Goal: Task Accomplishment & Management: Manage account settings

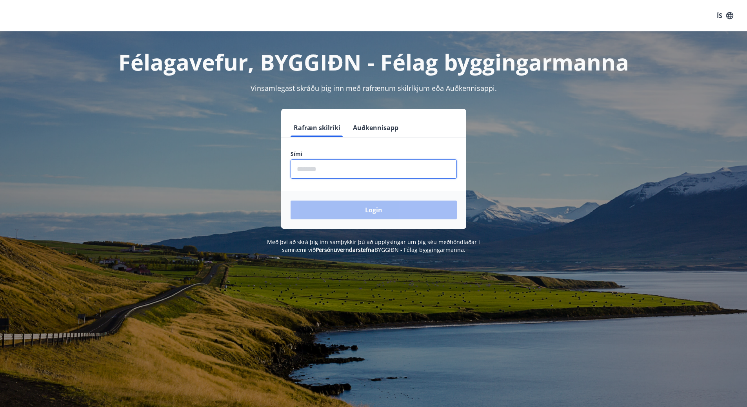
click at [332, 169] on input "phone" at bounding box center [374, 169] width 166 height 19
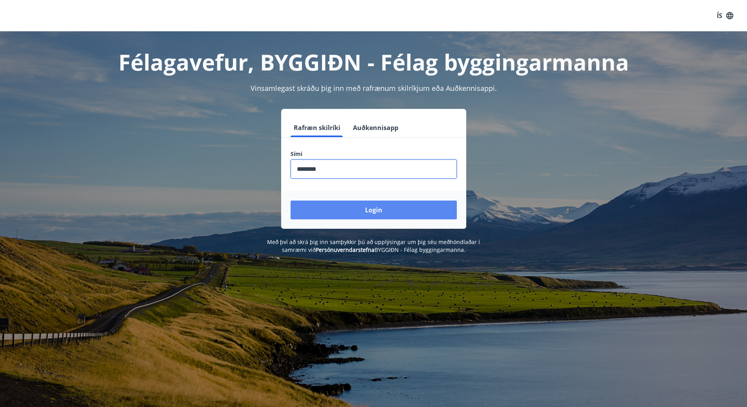
click at [359, 211] on button "Login" at bounding box center [374, 210] width 166 height 19
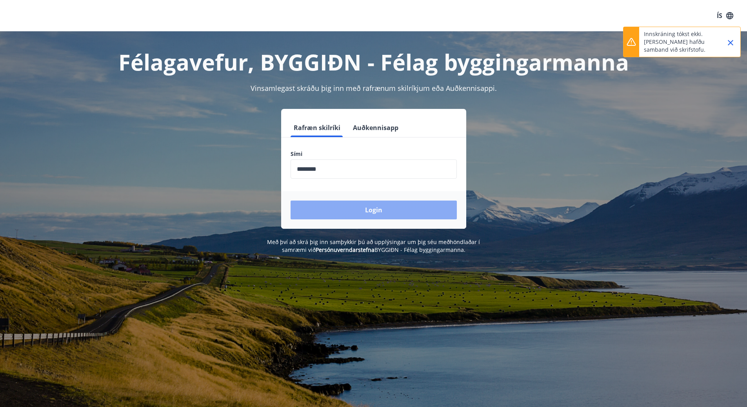
click at [374, 209] on button "Login" at bounding box center [374, 210] width 166 height 19
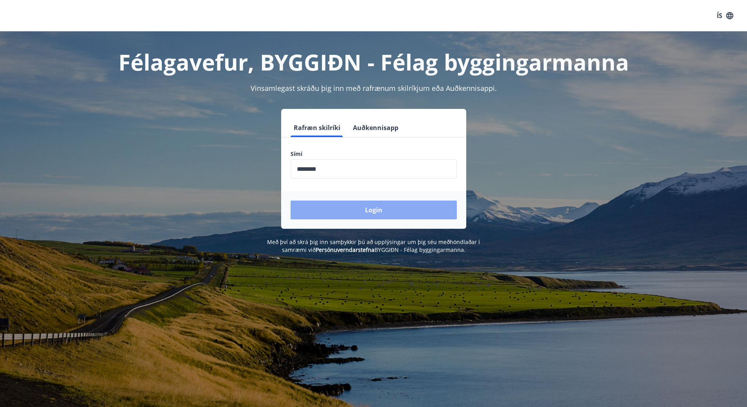
click at [376, 210] on button "Login" at bounding box center [374, 210] width 166 height 19
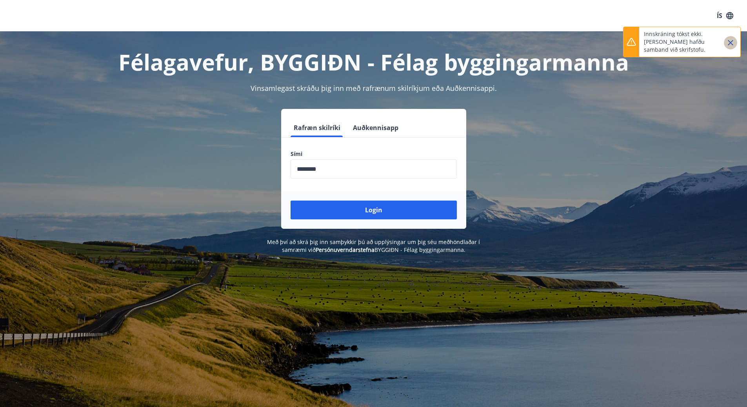
click at [729, 42] on icon "Close" at bounding box center [730, 42] width 9 height 9
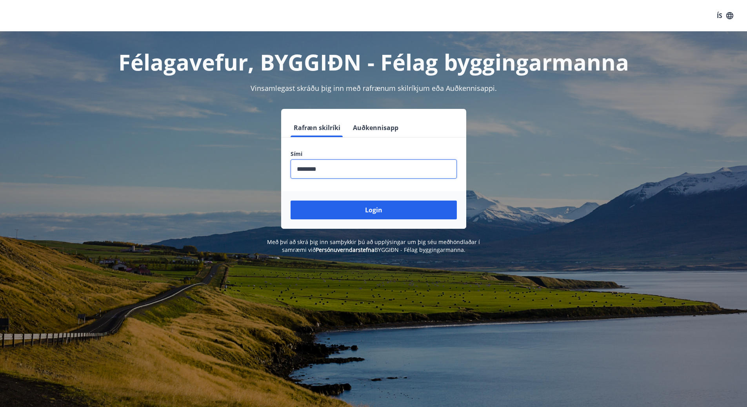
click at [332, 168] on input "phone" at bounding box center [374, 169] width 166 height 19
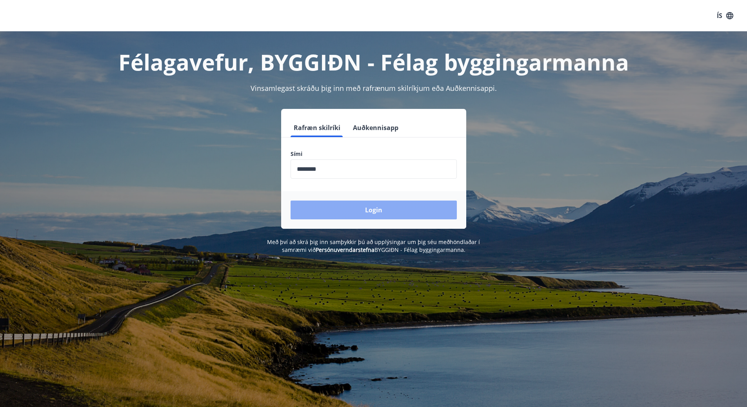
click at [363, 211] on button "Login" at bounding box center [374, 210] width 166 height 19
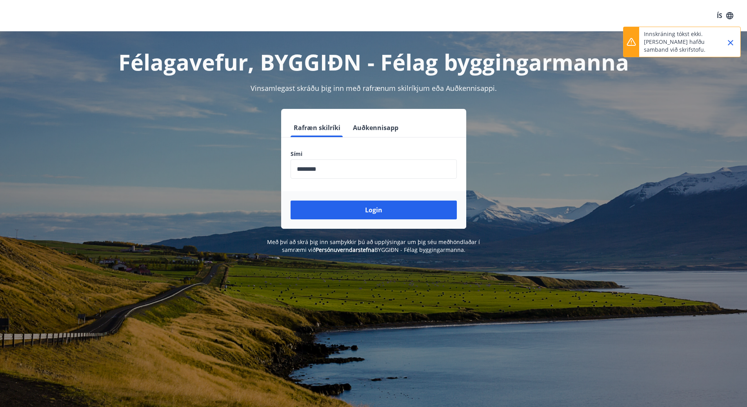
click at [327, 168] on input "phone" at bounding box center [374, 169] width 166 height 19
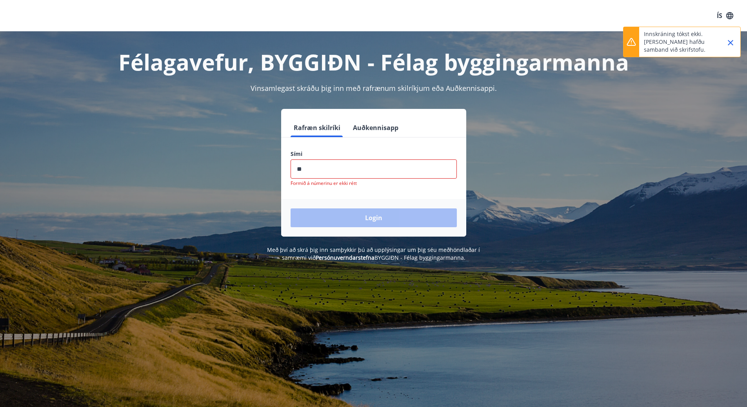
type input "*"
type input "********"
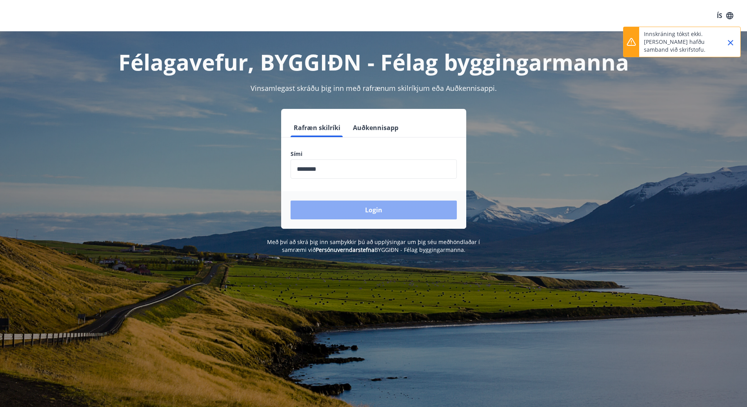
click at [376, 208] on button "Login" at bounding box center [374, 210] width 166 height 19
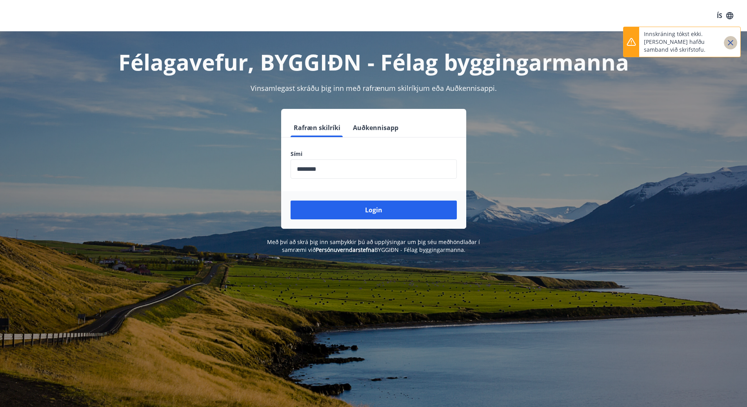
click at [730, 41] on icon "Close" at bounding box center [730, 42] width 9 height 9
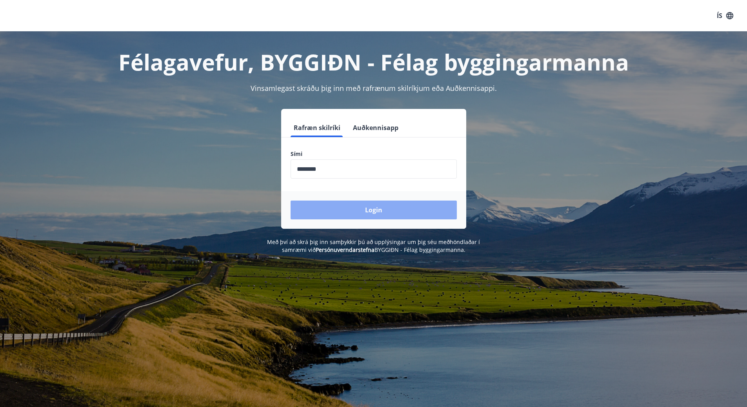
click at [376, 208] on button "Login" at bounding box center [374, 210] width 166 height 19
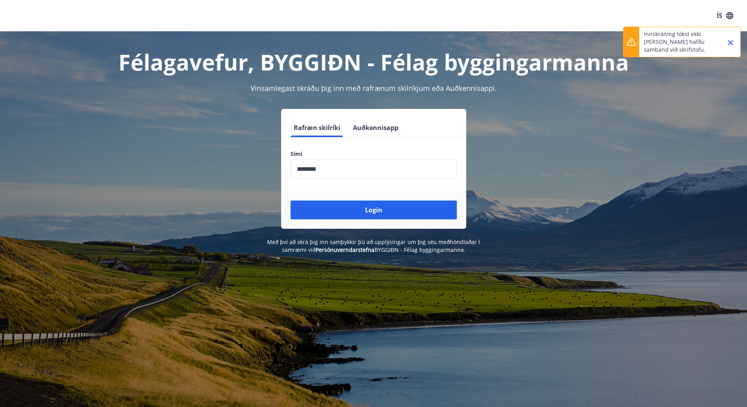
click at [732, 43] on icon "Close" at bounding box center [730, 42] width 9 height 9
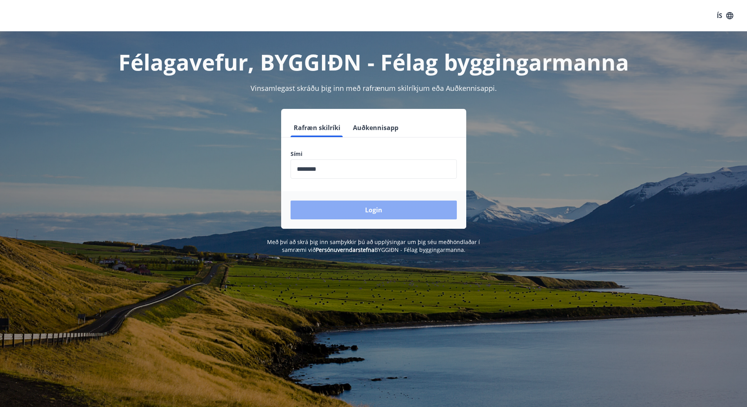
click at [372, 210] on button "Login" at bounding box center [374, 210] width 166 height 19
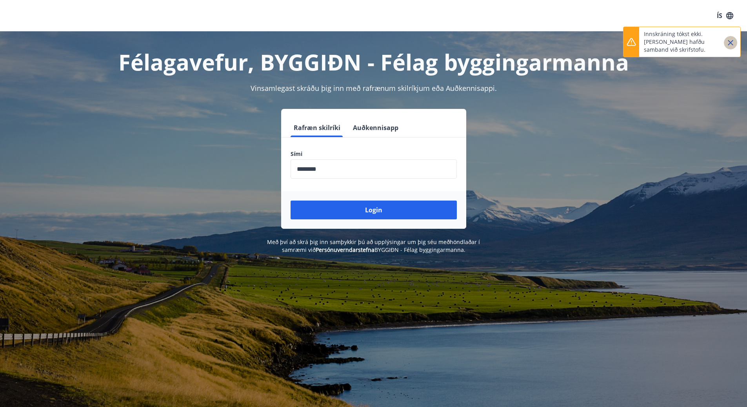
click at [733, 42] on icon "Close" at bounding box center [730, 42] width 9 height 9
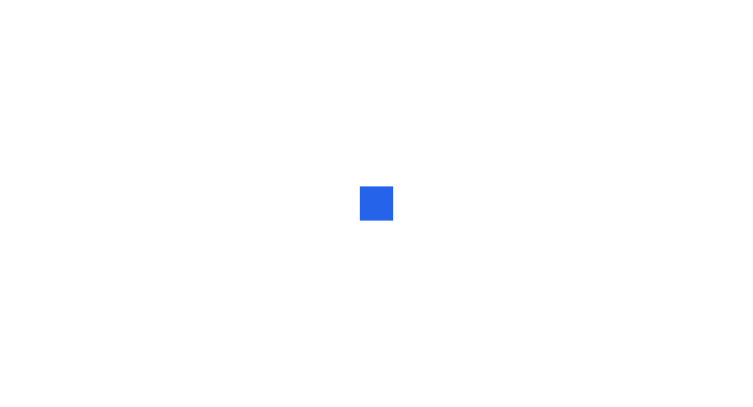
click at [366, 199] on div at bounding box center [365, 203] width 12 height 11
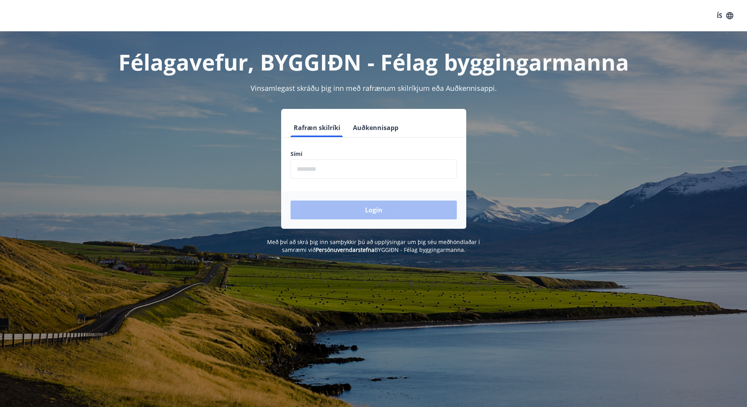
click at [338, 169] on input "phone" at bounding box center [374, 169] width 166 height 19
type input "********"
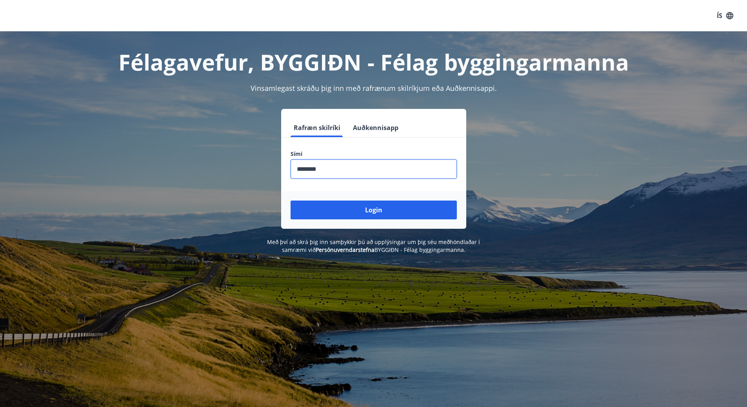
click at [373, 211] on button "Login" at bounding box center [374, 210] width 166 height 19
click at [211, 65] on h1 "Félagavefur, BYGGIÐN - Félag byggingarmanna" at bounding box center [374, 62] width 546 height 30
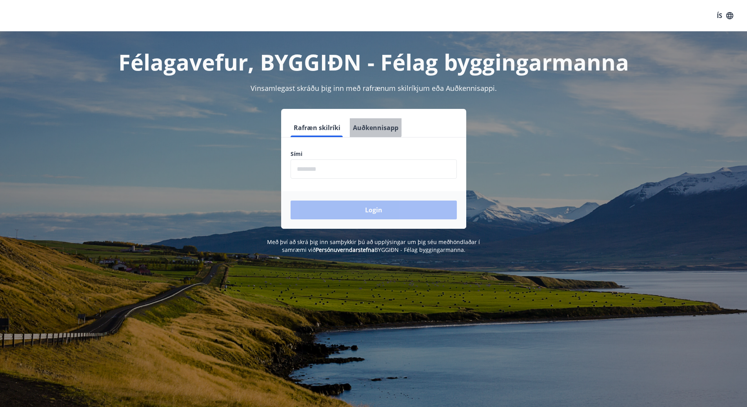
click at [373, 126] on button "Auðkennisapp" at bounding box center [376, 127] width 52 height 19
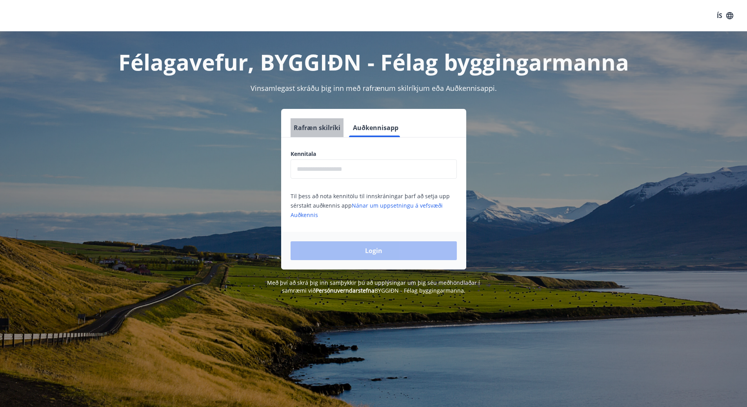
click at [324, 127] on button "Rafræn skilríki" at bounding box center [317, 127] width 53 height 19
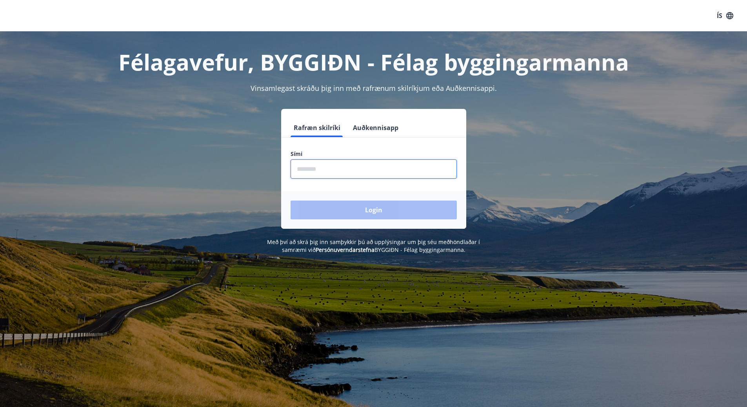
click at [328, 174] on input "phone" at bounding box center [374, 169] width 166 height 19
type input "********"
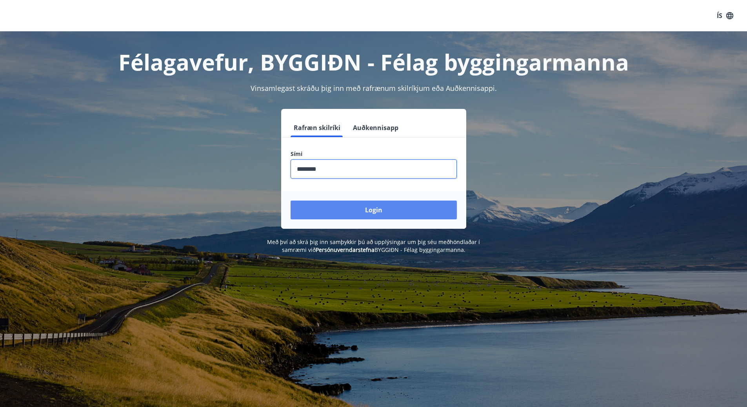
click at [369, 210] on button "Login" at bounding box center [374, 210] width 166 height 19
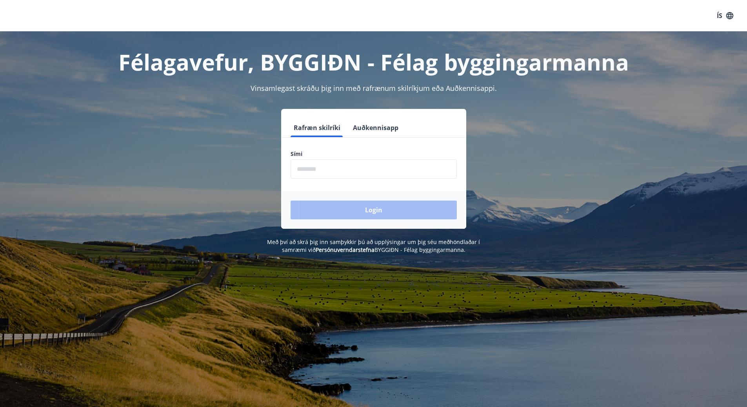
click at [345, 171] on input "phone" at bounding box center [374, 169] width 166 height 19
type input "********"
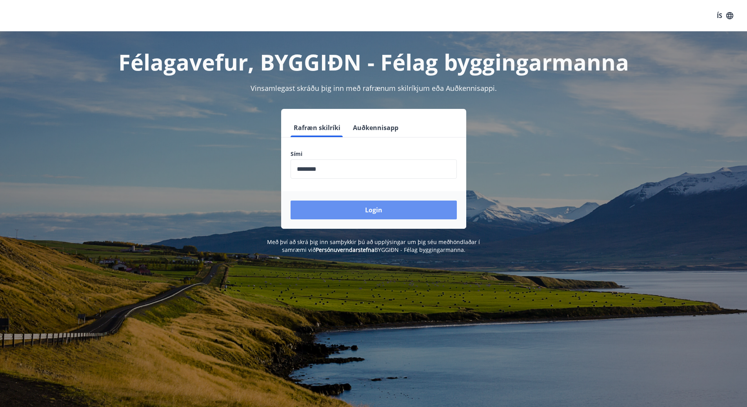
click at [367, 210] on button "Login" at bounding box center [374, 210] width 166 height 19
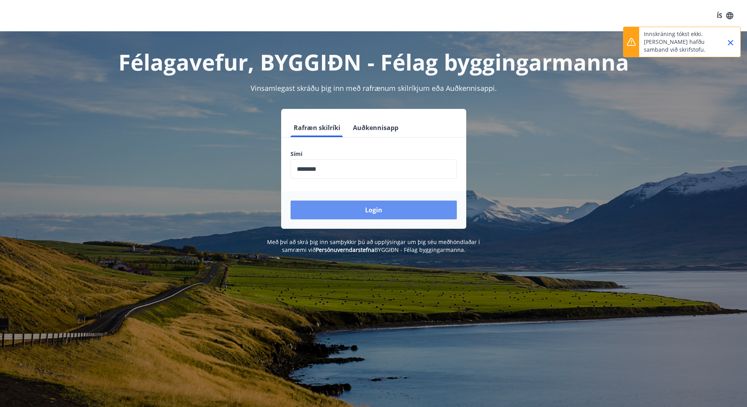
click at [367, 210] on button "Login" at bounding box center [374, 210] width 166 height 19
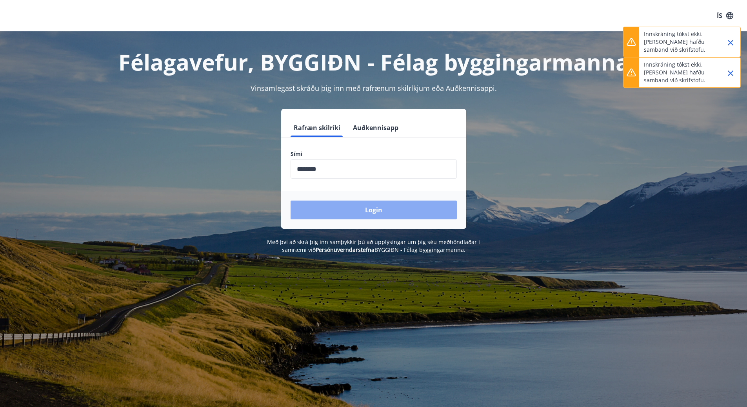
click at [378, 207] on button "Login" at bounding box center [374, 210] width 166 height 19
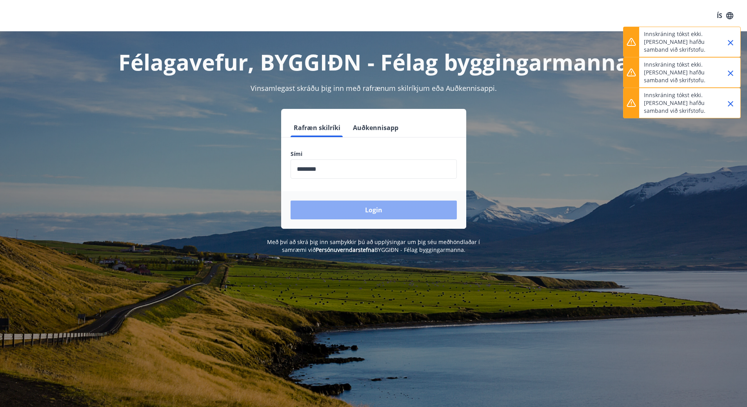
click at [378, 207] on button "Login" at bounding box center [374, 210] width 166 height 19
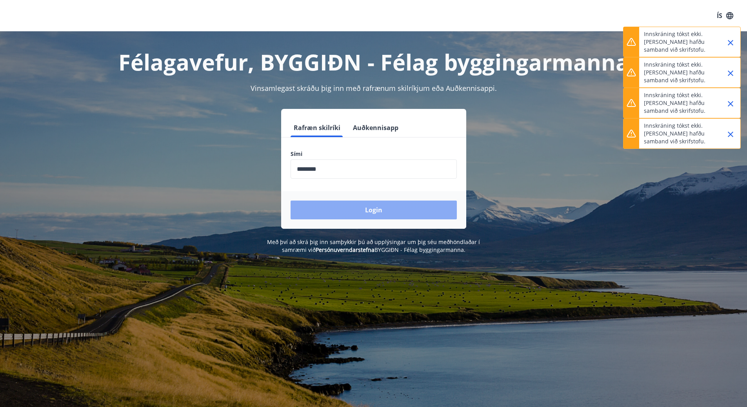
click at [385, 211] on button "Login" at bounding box center [374, 210] width 166 height 19
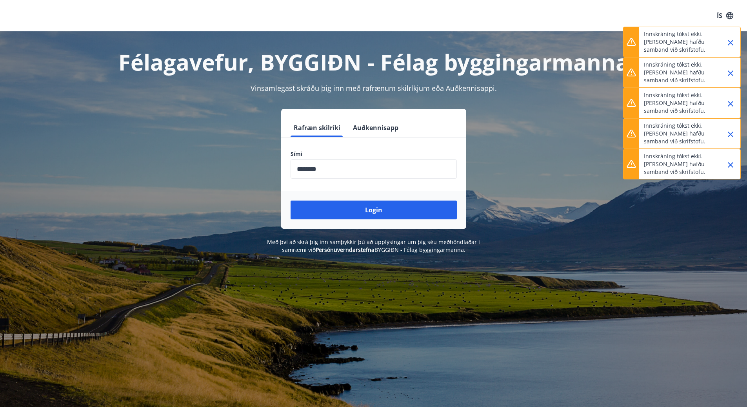
click at [732, 163] on icon "Close" at bounding box center [730, 164] width 9 height 9
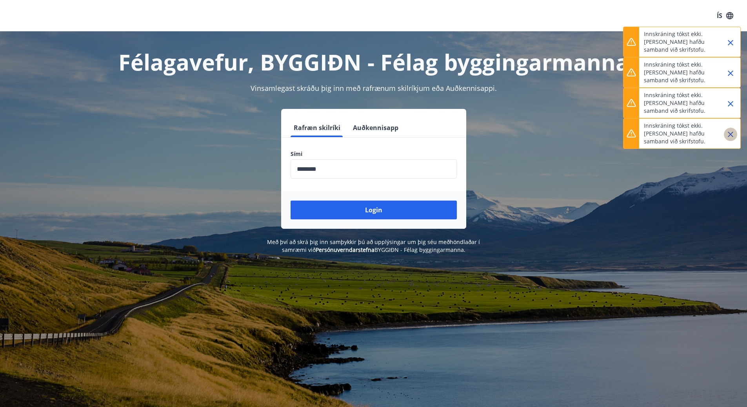
click at [732, 135] on icon "Close" at bounding box center [730, 134] width 5 height 5
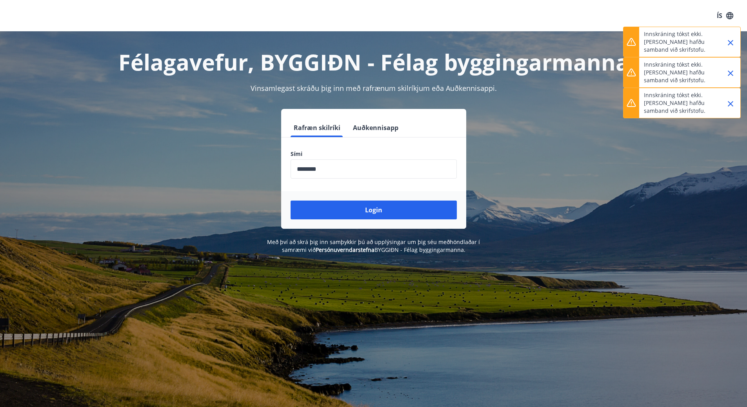
click at [728, 105] on icon "Close" at bounding box center [730, 103] width 9 height 9
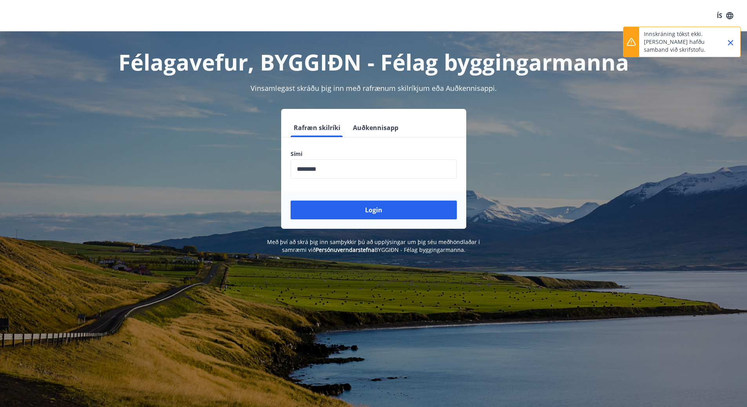
click at [728, 74] on div "Félagavefur, BYGGIÐN - Félag byggingarmanna Vinsamlegast skráðu þig inn með raf…" at bounding box center [373, 142] width 747 height 223
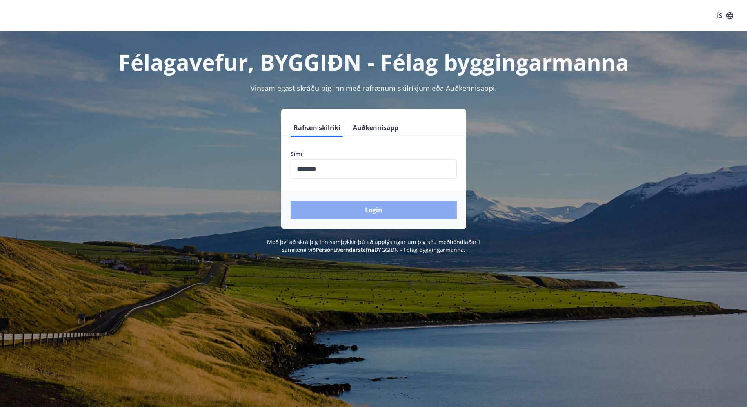
click at [375, 209] on button "Login" at bounding box center [374, 210] width 166 height 19
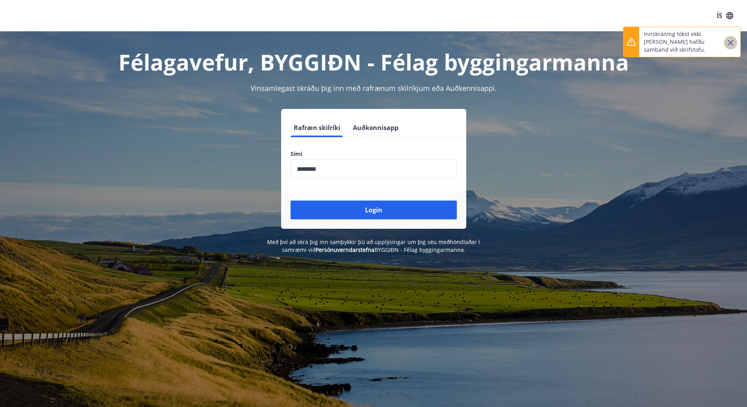
click at [733, 43] on icon "Close" at bounding box center [730, 42] width 9 height 9
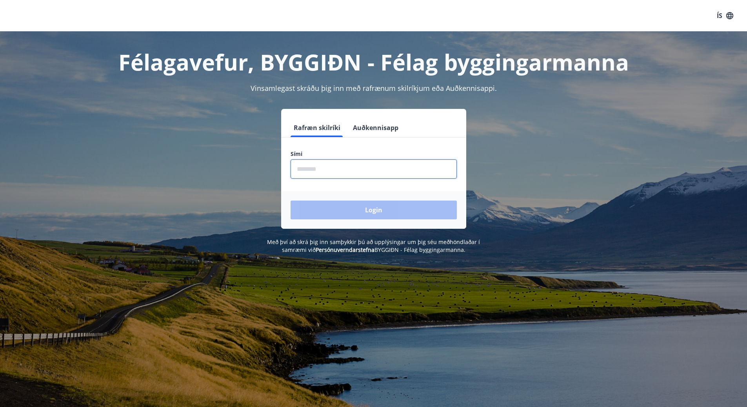
click at [376, 166] on input "phone" at bounding box center [374, 169] width 166 height 19
type input "********"
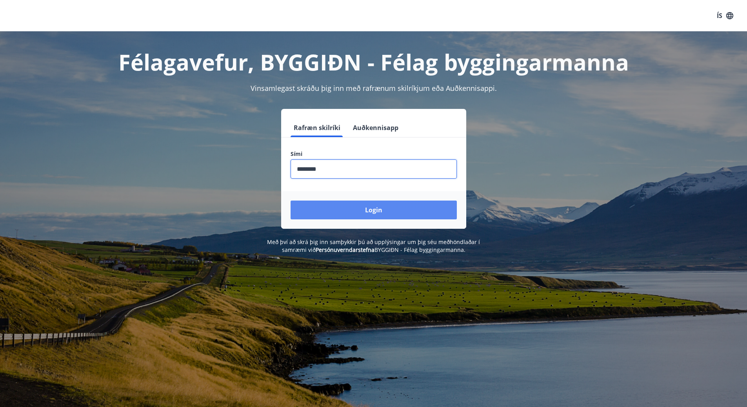
click at [371, 209] on button "Login" at bounding box center [374, 210] width 166 height 19
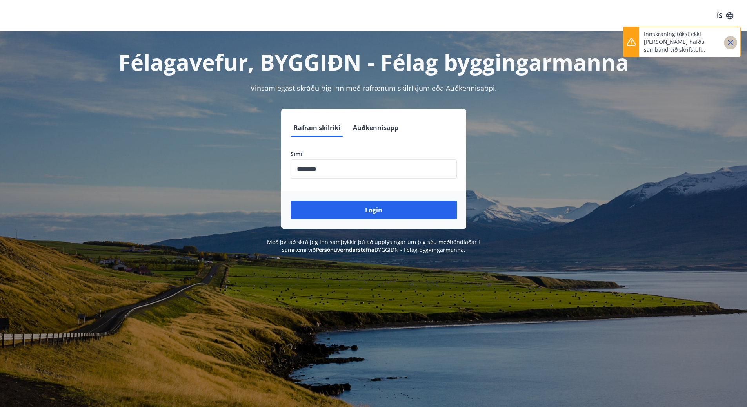
click at [730, 42] on icon "Close" at bounding box center [730, 42] width 5 height 5
